Goal: Task Accomplishment & Management: Complete application form

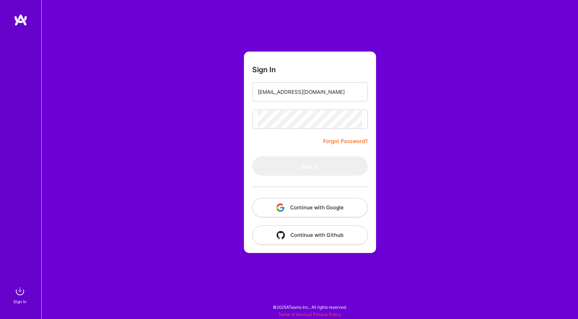
click at [292, 152] on form "Sign In [EMAIL_ADDRESS][DOMAIN_NAME] Forgot Password? Sign In Continue with Goo…" at bounding box center [310, 153] width 132 height 202
type input "[EMAIL_ADDRESS][DOMAIN_NAME]"
click at [298, 169] on button "Sign In" at bounding box center [310, 166] width 116 height 19
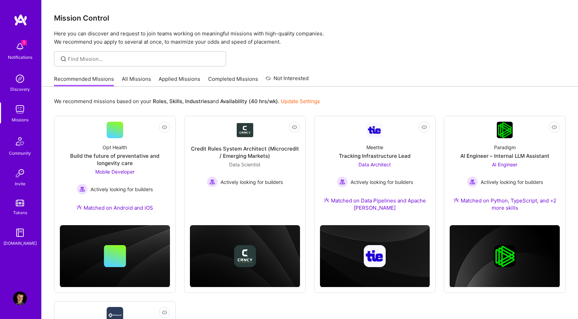
click at [29, 50] on div "1 Notifications" at bounding box center [20, 51] width 43 height 24
click at [357, 53] on div "1 1 Notifications Discovery Missions Community Invite Tokens A.Guide Profile Cl…" at bounding box center [289, 249] width 578 height 499
click at [523, 161] on div "AI Engineer Actively looking for builders" at bounding box center [505, 174] width 76 height 27
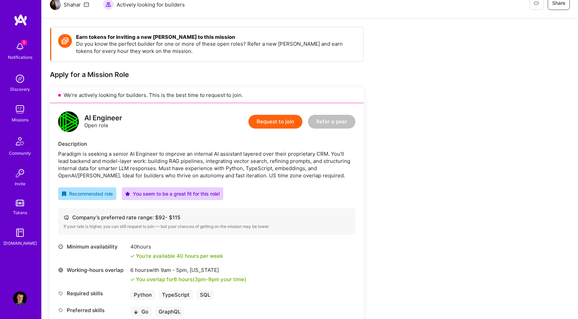
scroll to position [42, 0]
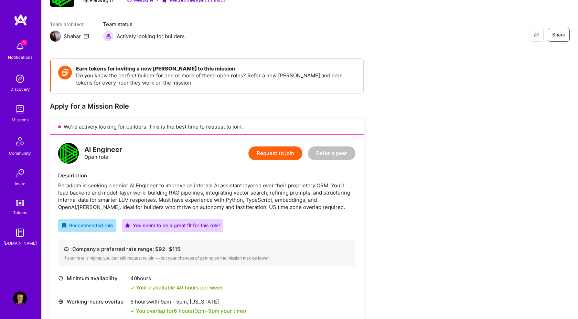
click at [280, 152] on button "Request to join" at bounding box center [276, 154] width 54 height 14
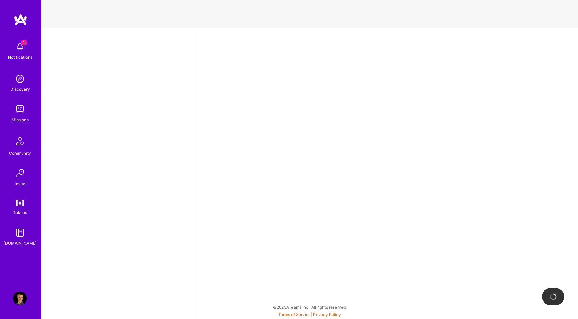
select select "AT"
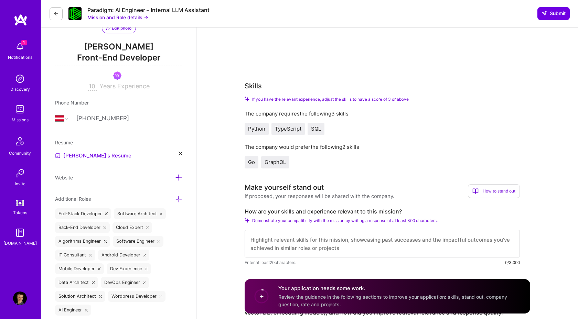
scroll to position [1, 0]
click at [293, 238] on textarea at bounding box center [382, 244] width 275 height 28
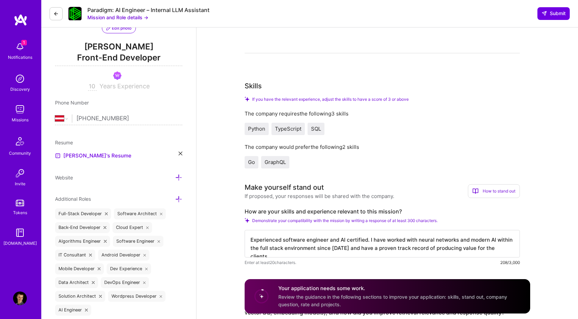
scroll to position [253, 0]
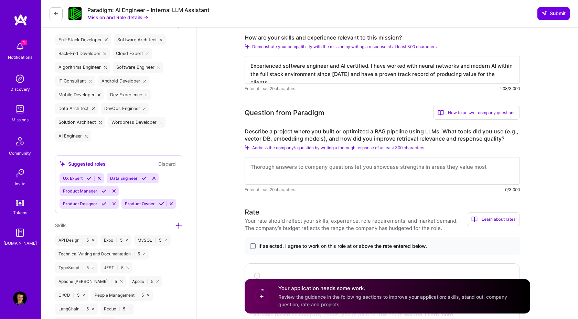
type textarea "Experienced software engineer and AI certified. I have worked with neural netwo…"
click at [336, 166] on textarea at bounding box center [382, 171] width 275 height 28
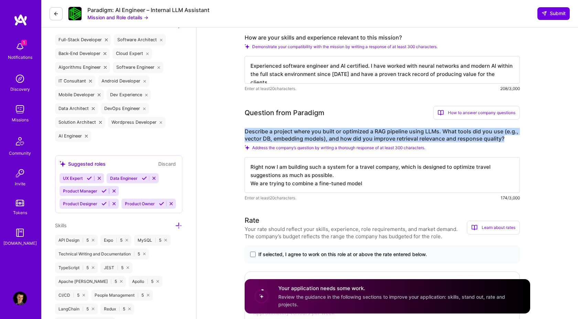
drag, startPoint x: 505, startPoint y: 140, endPoint x: 243, endPoint y: 132, distance: 261.8
copy label "Describe a project where you built or optimized a RAG pipeline using LLMs. What…"
click at [376, 184] on textarea "Right now I am building such a system for a travel company, which is designed t…" at bounding box center [382, 175] width 275 height 36
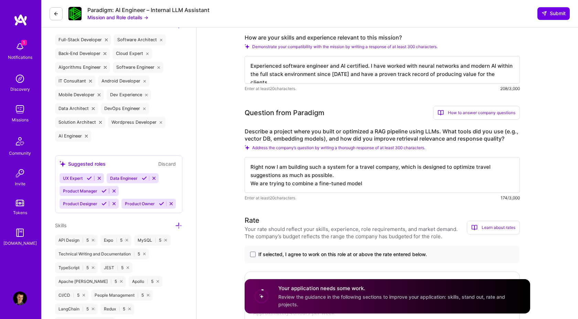
click at [308, 174] on textarea "Right now I am building such a system for a travel company, which is designed t…" at bounding box center [382, 175] width 275 height 36
paste textarea "I built a travel recommendation system where I first fine-tuned an LLM on domai…"
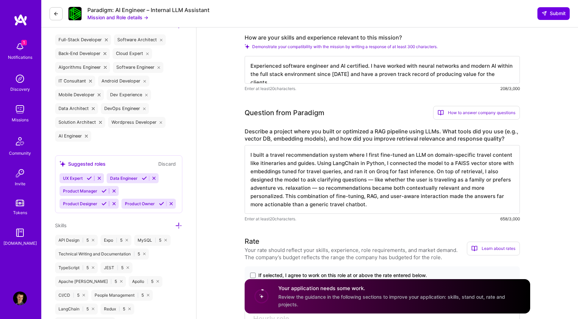
click at [281, 163] on textarea "I built a travel recommendation system where I first fine-tuned an LLM on domai…" at bounding box center [382, 179] width 275 height 69
click at [269, 153] on textarea "a travel recommendation system where I first fine-tuned an LLM on domain-specif…" at bounding box center [382, 179] width 275 height 69
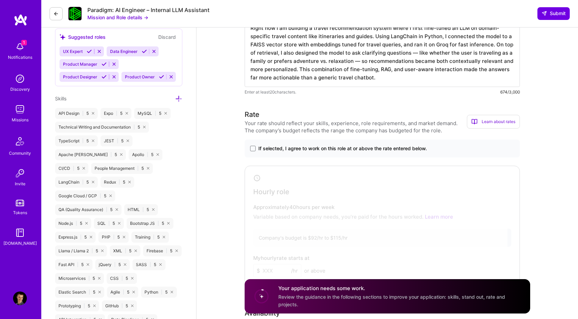
scroll to position [380, 0]
type textarea "Right now I am building a travel recommendation system where I first fine-tuned…"
click at [252, 150] on span at bounding box center [253, 149] width 6 height 6
click at [0, 0] on input "If selected, I agree to work on this role at or above the rate entered below." at bounding box center [0, 0] width 0 height 0
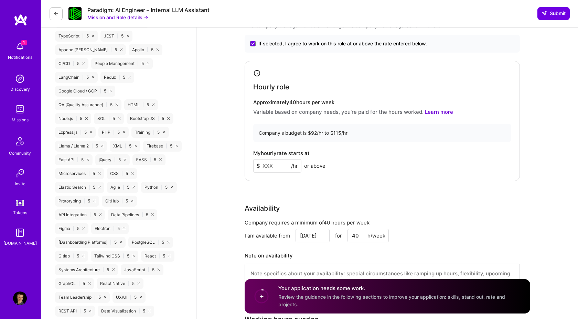
scroll to position [486, 0]
click at [275, 163] on input at bounding box center [277, 164] width 48 height 13
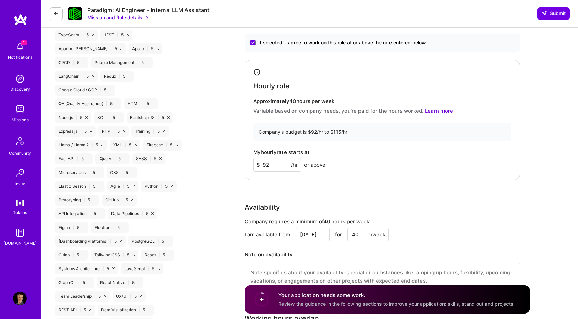
type input "92"
click at [356, 199] on div "Rate Your rate should reflect your skills, experience, role requirements, and m…" at bounding box center [388, 151] width 286 height 296
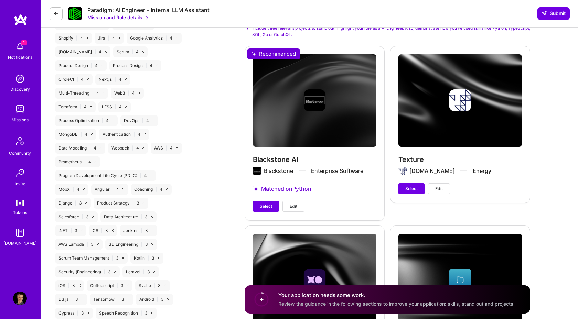
scroll to position [883, 0]
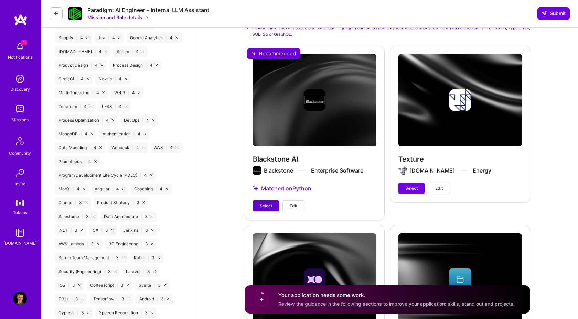
click at [268, 204] on span "Select" at bounding box center [266, 206] width 12 height 6
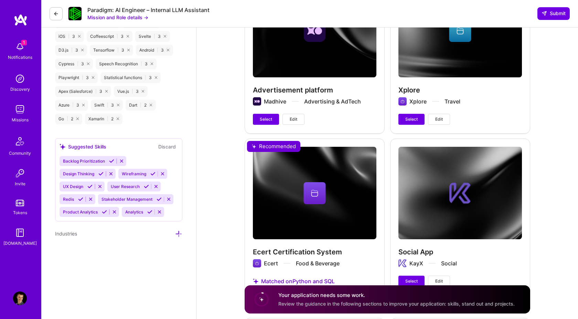
scroll to position [1163, 0]
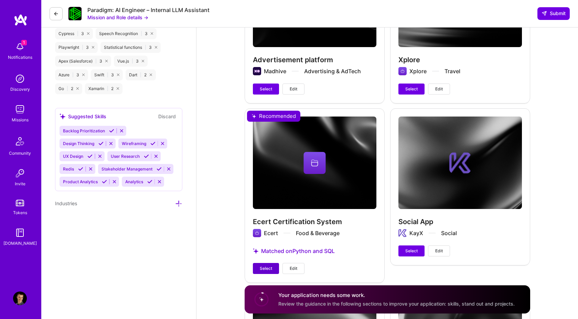
click at [260, 271] on span "Select" at bounding box center [266, 269] width 12 height 6
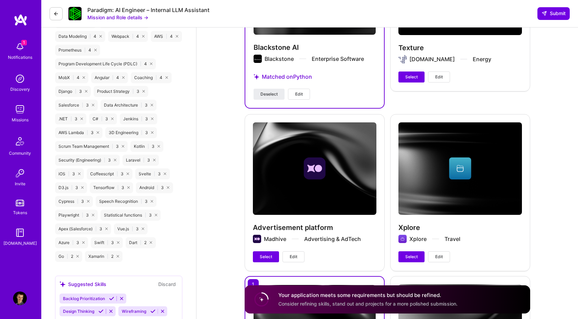
scroll to position [984, 0]
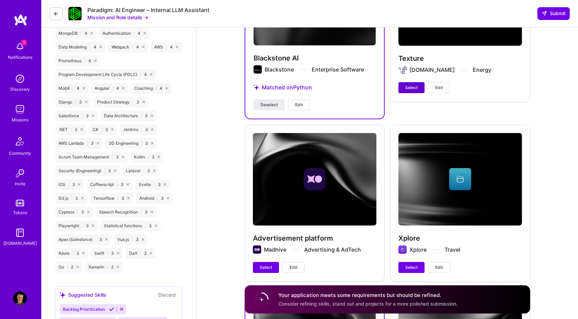
click at [411, 84] on button "Select" at bounding box center [412, 87] width 26 height 11
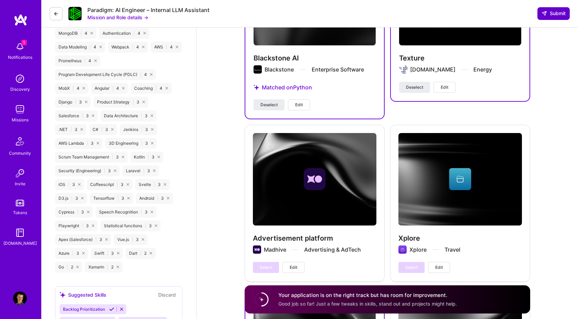
click at [559, 15] on span "Submit" at bounding box center [554, 13] width 24 height 7
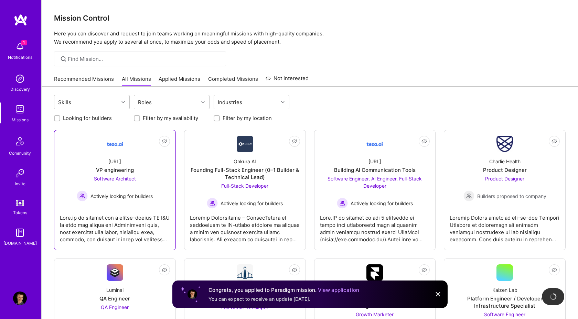
click at [123, 180] on span "Software Architect" at bounding box center [115, 179] width 42 height 6
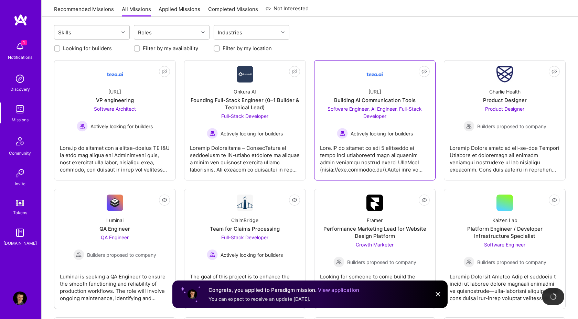
scroll to position [70, 0]
click at [389, 104] on div "teza.ai Building AI Communication Tools Software Engineer, AI Engineer, Full-St…" at bounding box center [375, 110] width 110 height 56
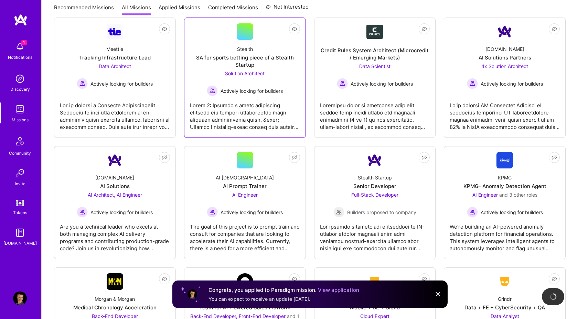
scroll to position [1142, 0]
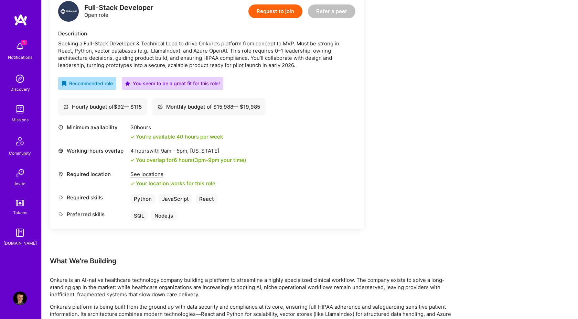
scroll to position [132, 0]
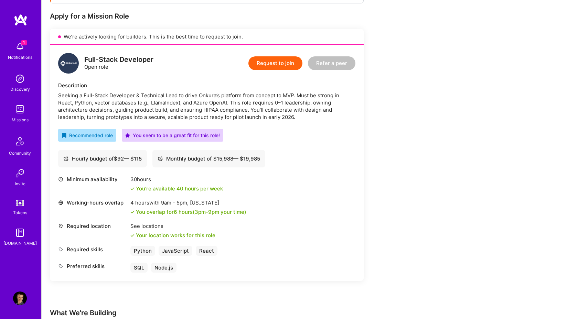
click at [274, 66] on button "Request to join" at bounding box center [276, 63] width 54 height 14
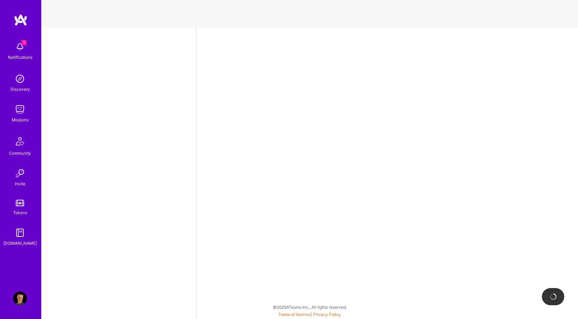
select select "AT"
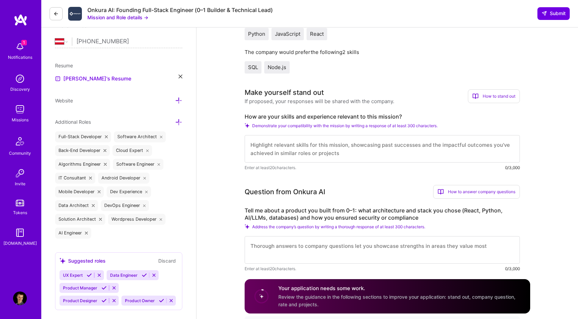
scroll to position [162, 0]
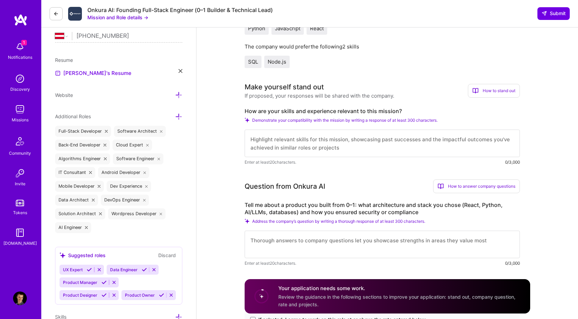
click at [283, 152] on textarea at bounding box center [382, 144] width 275 height 28
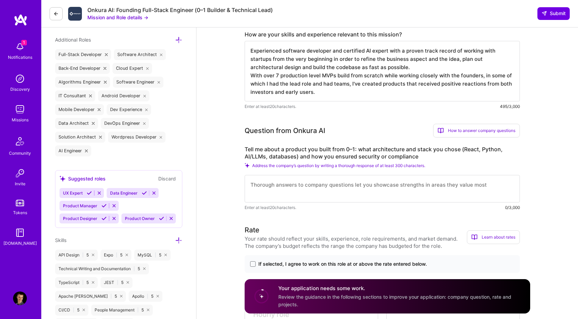
scroll to position [239, 0]
type textarea "Experienced software developer and certified AI expert with a proven track reco…"
click at [291, 200] on textarea at bounding box center [382, 189] width 275 height 28
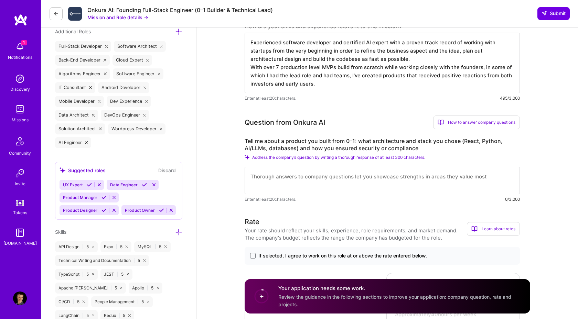
click at [253, 259] on div "If selected, I agree to work on this role at or above the rate entered below." at bounding box center [382, 256] width 275 height 18
click at [253, 259] on span at bounding box center [253, 256] width 6 height 6
click at [0, 0] on input "If selected, I agree to work on this role at or above the rate entered below." at bounding box center [0, 0] width 0 height 0
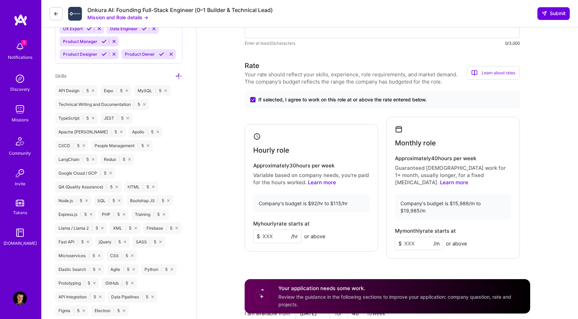
scroll to position [454, 0]
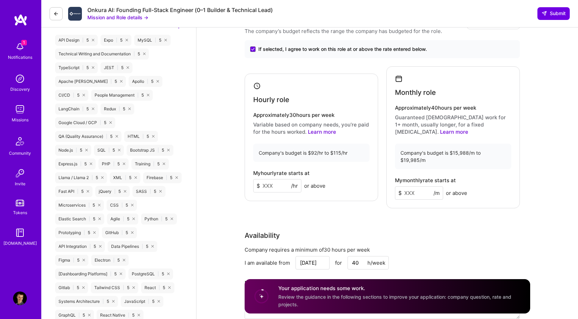
click at [269, 185] on input at bounding box center [277, 185] width 48 height 13
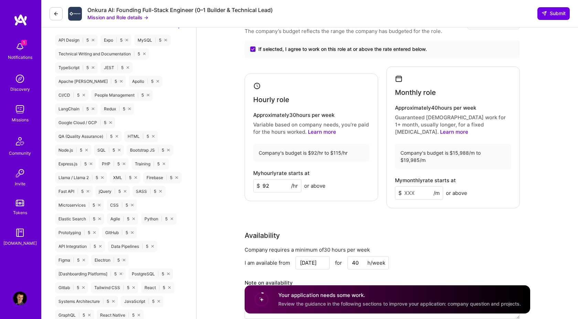
type input "92"
click at [411, 187] on input at bounding box center [419, 193] width 48 height 13
type input "15000"
click at [523, 206] on div "Rate Your rate should reflect your skills, experience, role requirements, and m…" at bounding box center [388, 169] width 286 height 318
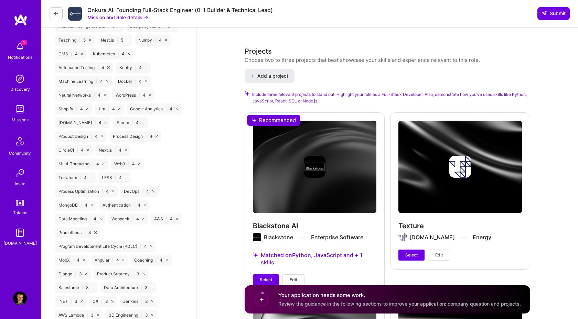
scroll to position [811, 0]
click at [266, 268] on div "Blackstone AI Blackstone Enterprise Software Matched on Python, JavaScript and …" at bounding box center [315, 203] width 140 height 181
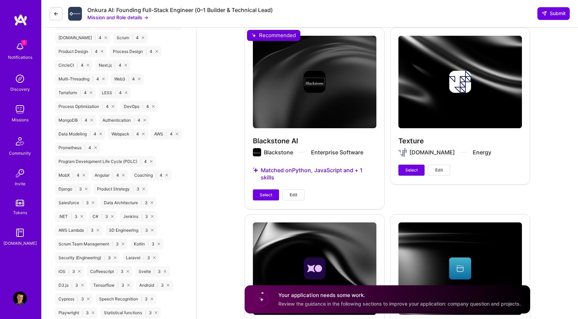
scroll to position [898, 0]
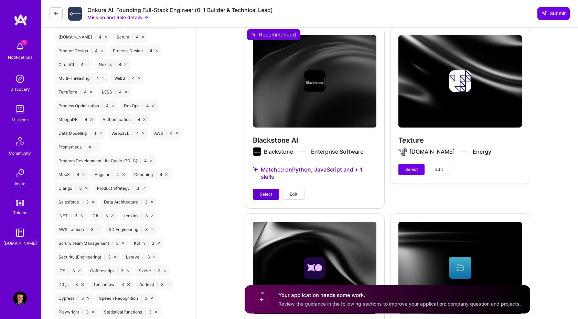
click at [265, 191] on button "Select" at bounding box center [266, 194] width 26 height 11
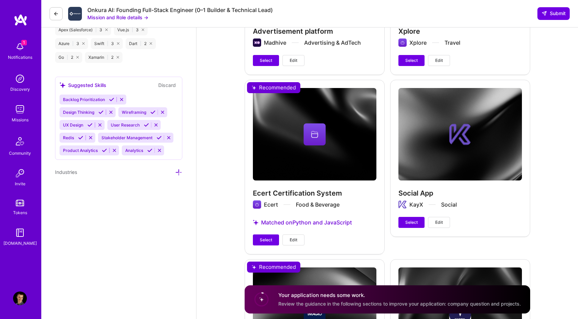
scroll to position [1193, 0]
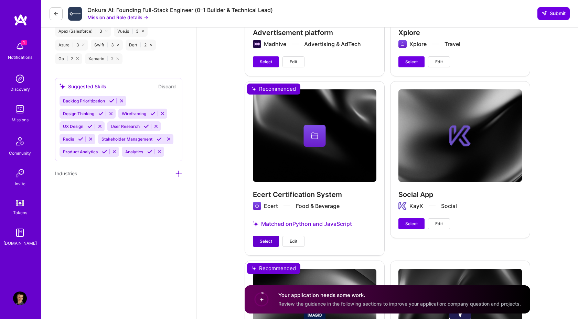
click at [265, 239] on span "Select" at bounding box center [266, 242] width 12 height 6
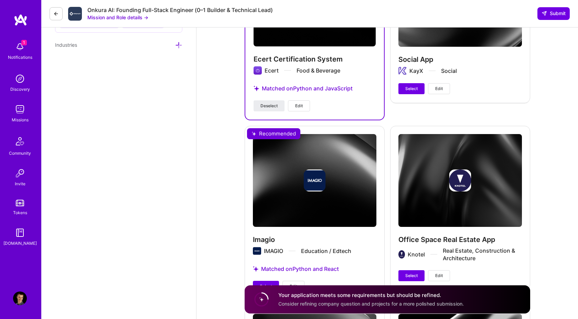
scroll to position [1365, 0]
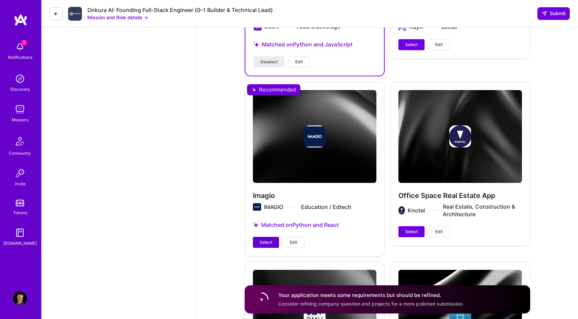
click at [259, 243] on button "Select" at bounding box center [266, 242] width 26 height 11
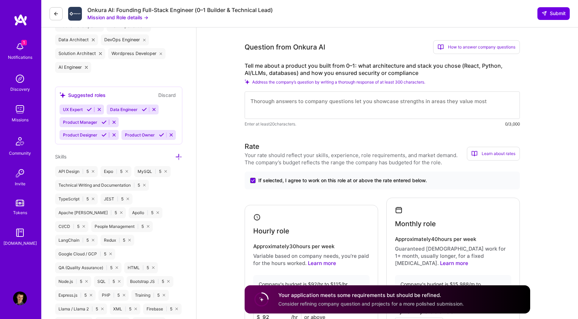
scroll to position [321, 0]
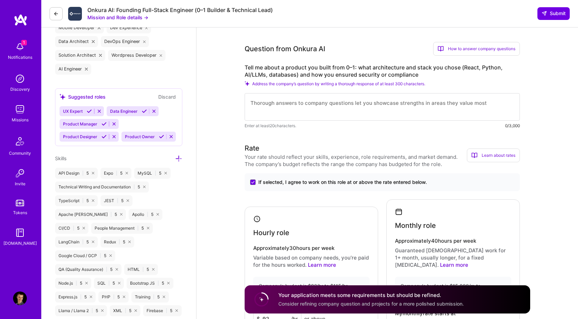
click at [278, 102] on textarea at bounding box center [382, 107] width 275 height 28
type textarea "F"
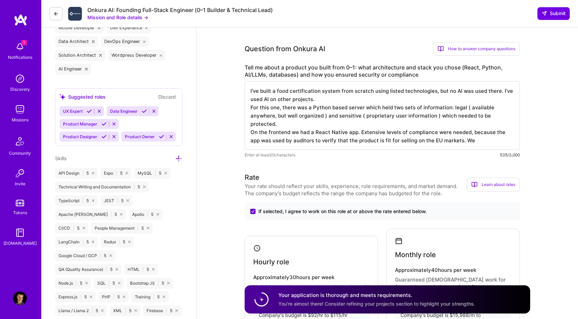
type textarea "I've built a food certification system from scratch using listed technologies, …"
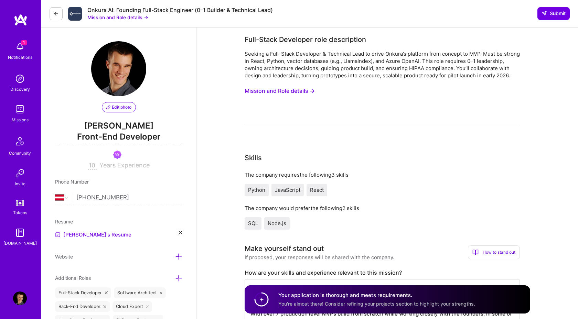
select select "AT"
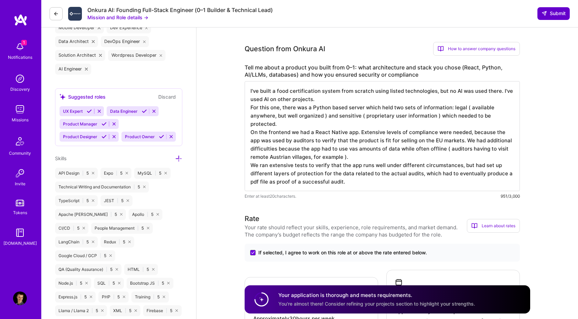
type textarea "I've built a food certification system from scratch using listed technologies, …"
click at [547, 12] on span "Submit" at bounding box center [554, 13] width 24 height 7
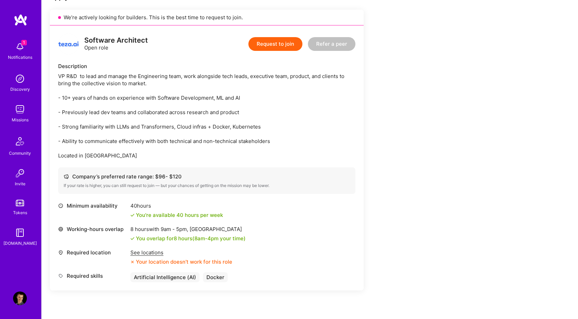
scroll to position [154, 0]
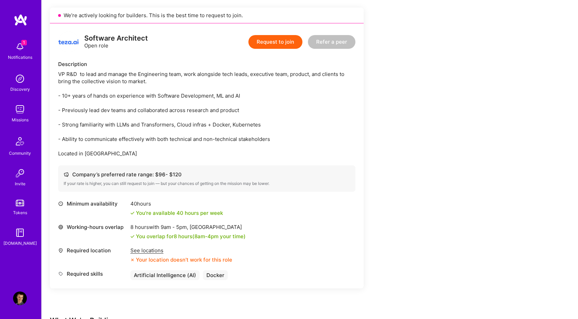
click at [148, 251] on div "See locations" at bounding box center [181, 250] width 102 height 7
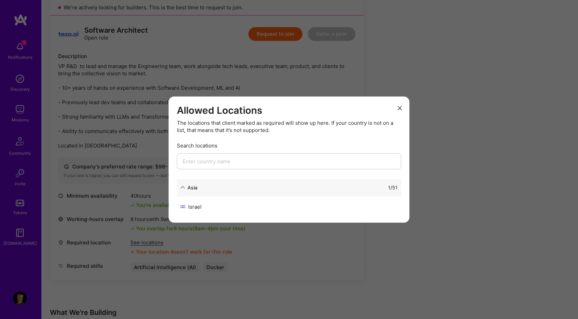
scroll to position [161, 0]
click at [402, 108] on icon "modal" at bounding box center [400, 108] width 4 height 4
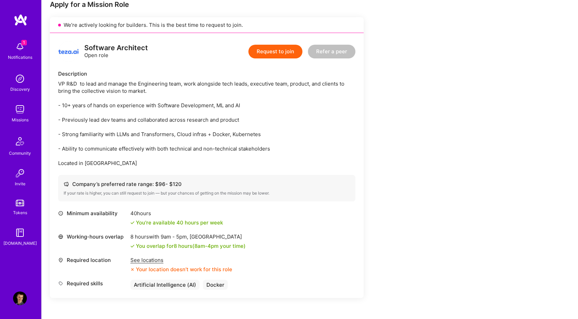
scroll to position [143, 0]
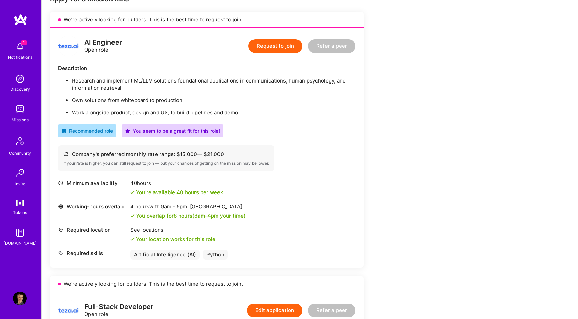
scroll to position [150, 0]
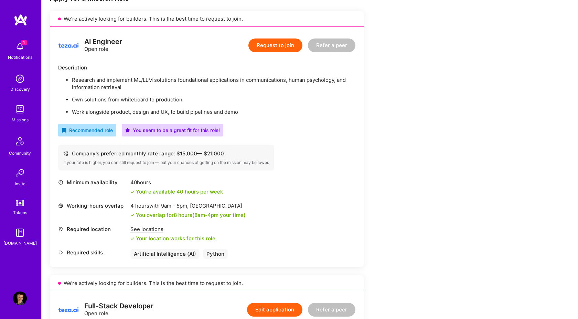
click at [281, 45] on button "Request to join" at bounding box center [276, 46] width 54 height 14
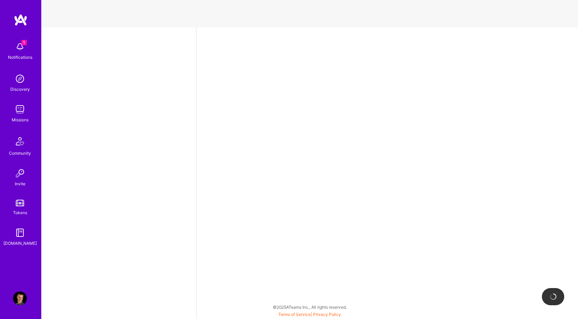
select select "AT"
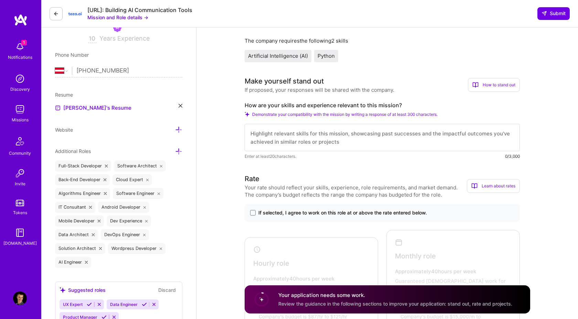
scroll to position [130, 0]
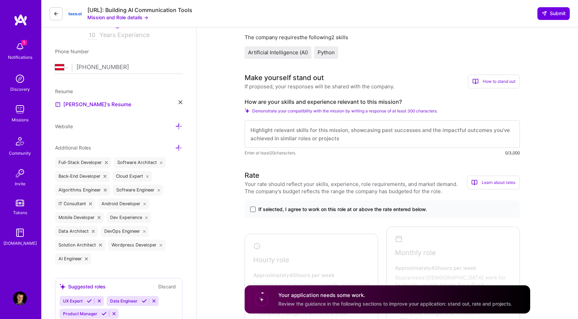
click at [254, 211] on span at bounding box center [253, 210] width 6 height 6
click at [0, 0] on input "If selected, I agree to work on this role at or above the rate entered below." at bounding box center [0, 0] width 0 height 0
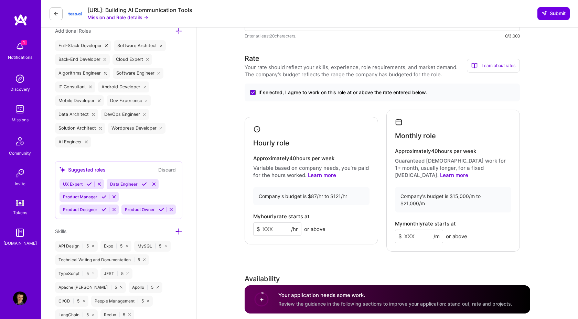
scroll to position [248, 0]
click at [269, 224] on input at bounding box center [277, 228] width 48 height 13
type input "87"
click at [424, 229] on input at bounding box center [419, 235] width 48 height 13
type input "15000"
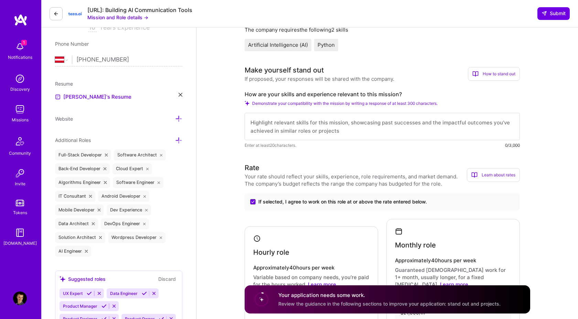
scroll to position [67, 0]
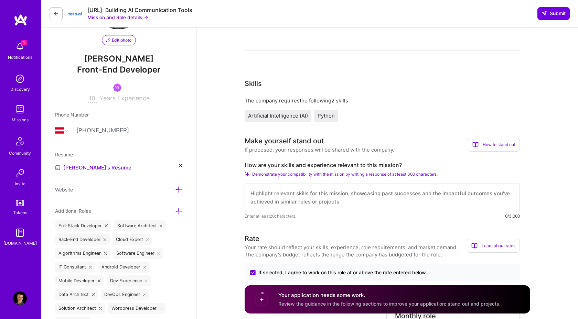
click at [271, 203] on textarea at bounding box center [382, 198] width 275 height 28
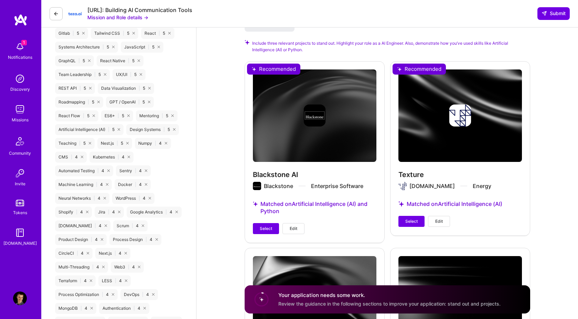
scroll to position [710, 0]
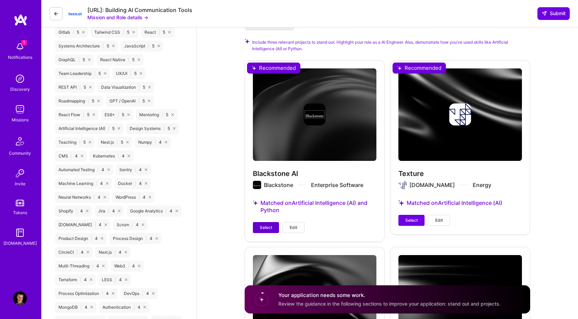
type textarea "Experienced software developer and a certified AI expert. Apart from that, I al…"
click at [263, 225] on span "Select" at bounding box center [266, 228] width 12 height 6
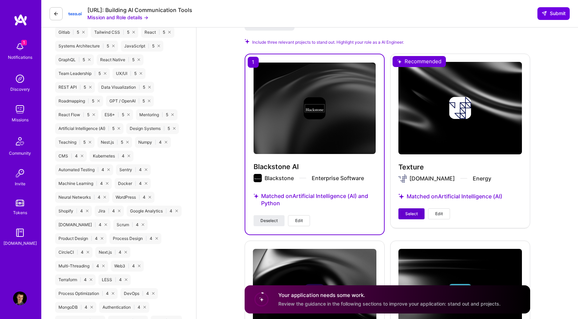
click at [415, 211] on span "Select" at bounding box center [412, 214] width 12 height 6
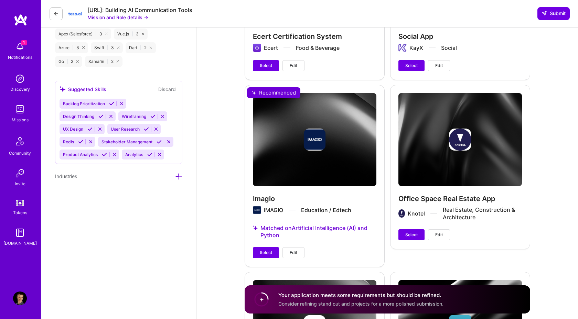
scroll to position [1205, 0]
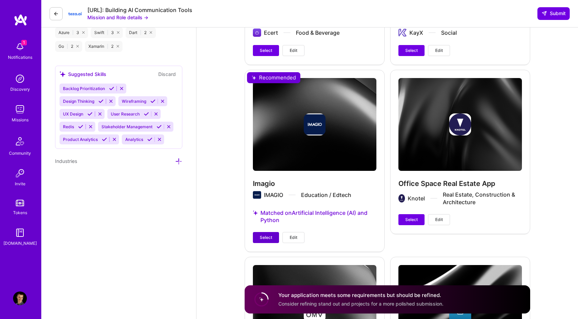
click at [266, 235] on span "Select" at bounding box center [266, 238] width 12 height 6
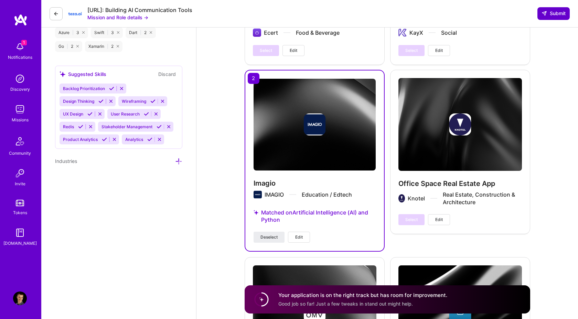
click at [559, 12] on span "Submit" at bounding box center [554, 13] width 24 height 7
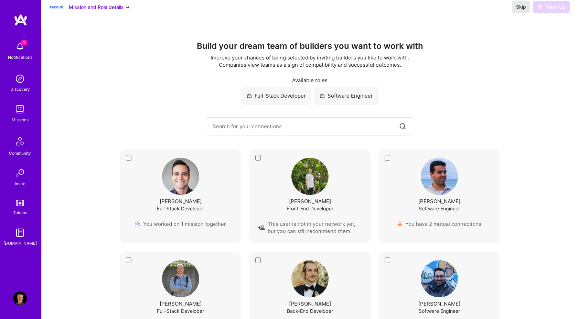
click at [517, 10] on span "Skip" at bounding box center [521, 6] width 10 height 7
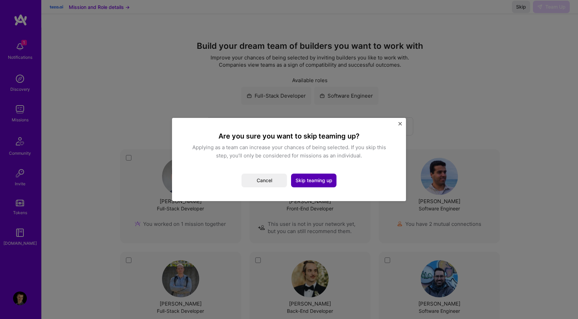
click at [307, 180] on button "Skip teaming up" at bounding box center [313, 181] width 45 height 14
